Goal: Find specific page/section: Find specific page/section

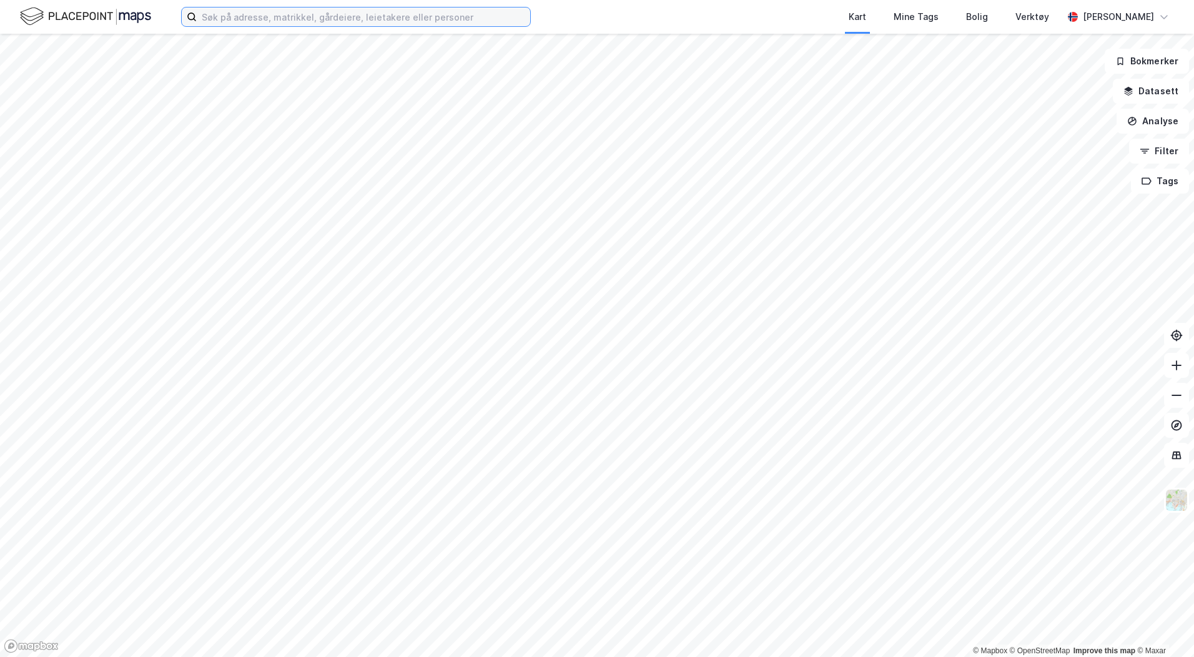
click at [245, 21] on input at bounding box center [364, 16] width 334 height 19
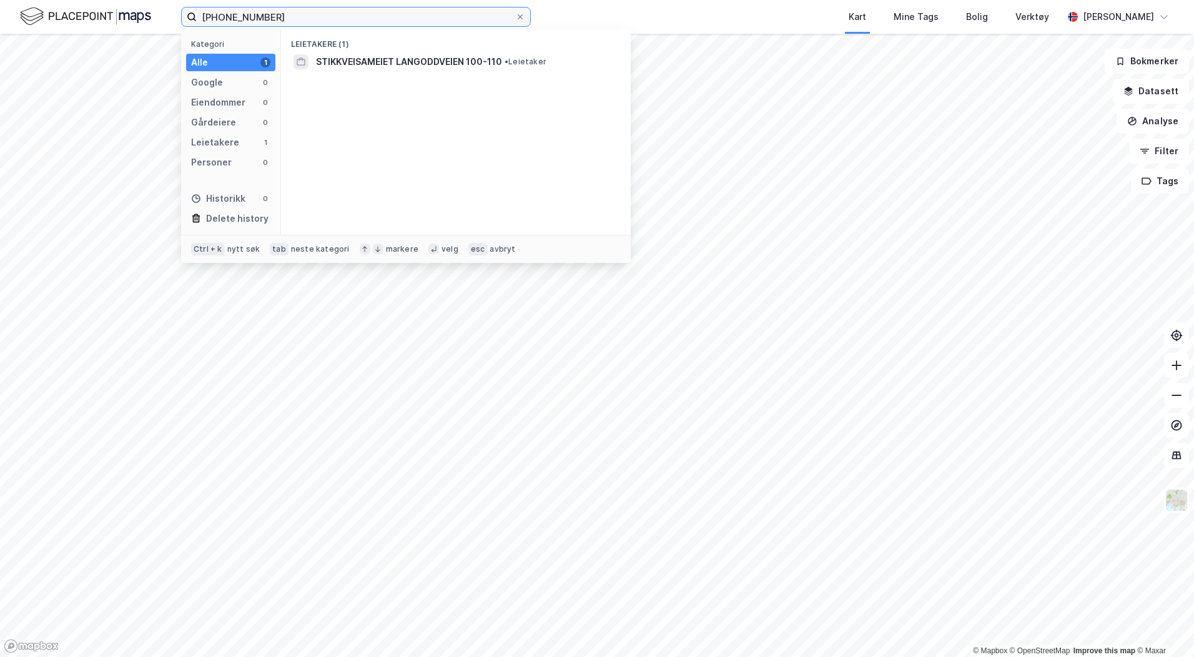
type input "[PHONE_NUMBER]"
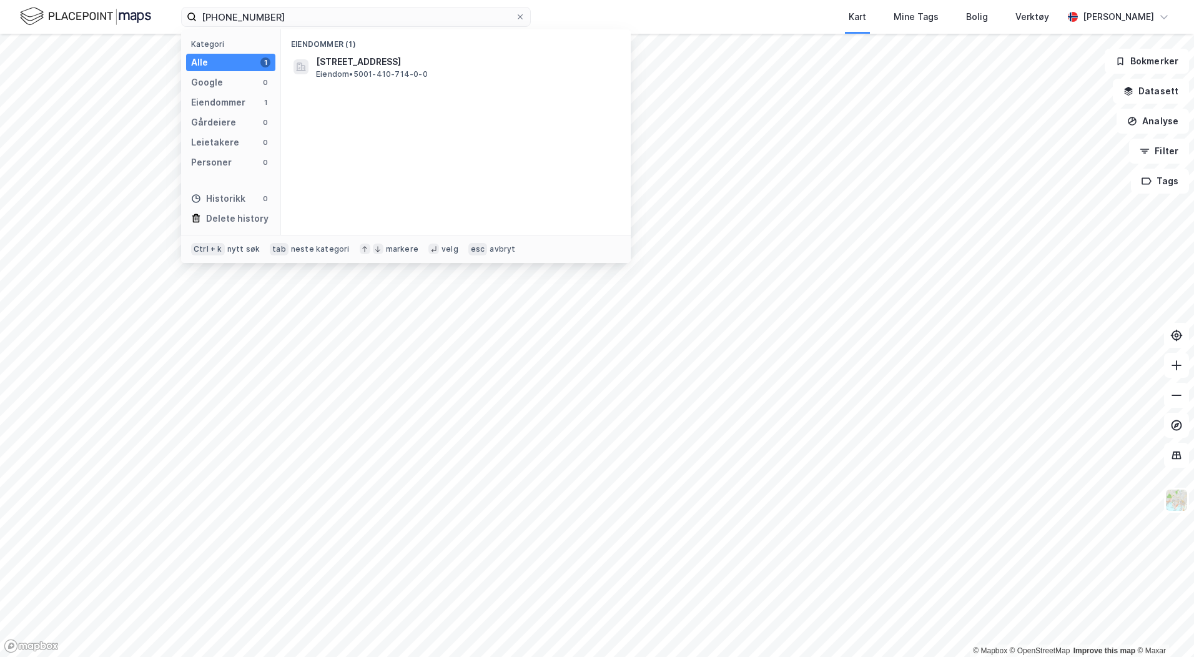
click at [383, 50] on div "Eiendommer (1)" at bounding box center [456, 40] width 350 height 22
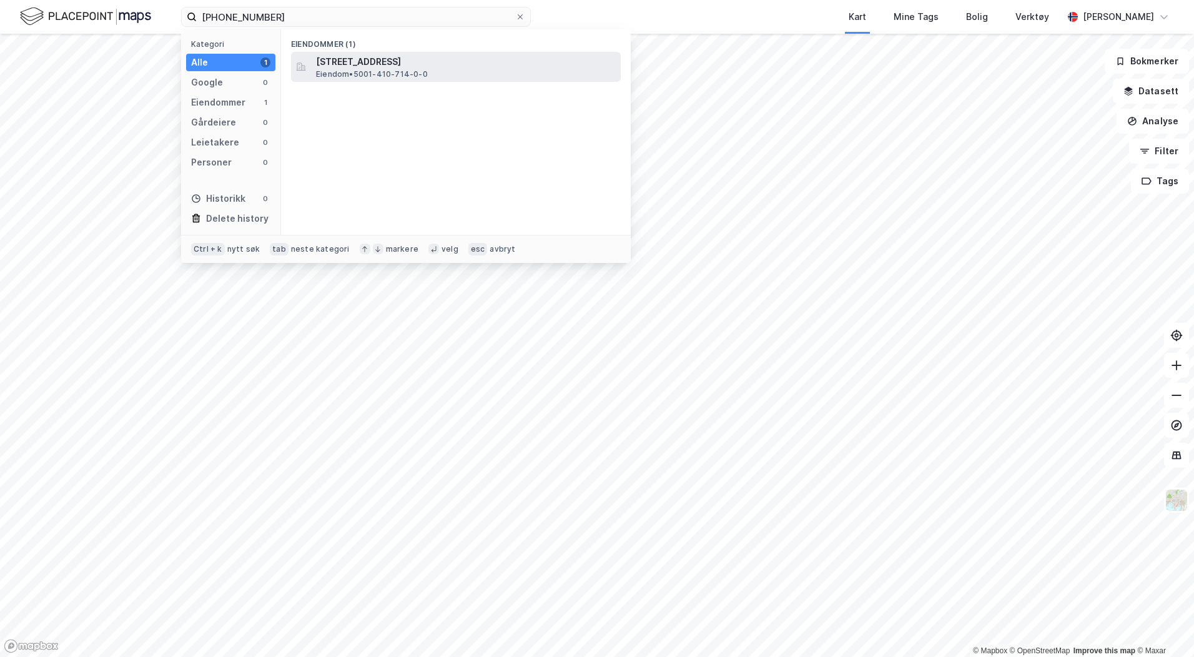
click at [381, 64] on span "[STREET_ADDRESS]" at bounding box center [466, 61] width 300 height 15
